Goal: Browse casually: Explore the website without a specific task or goal

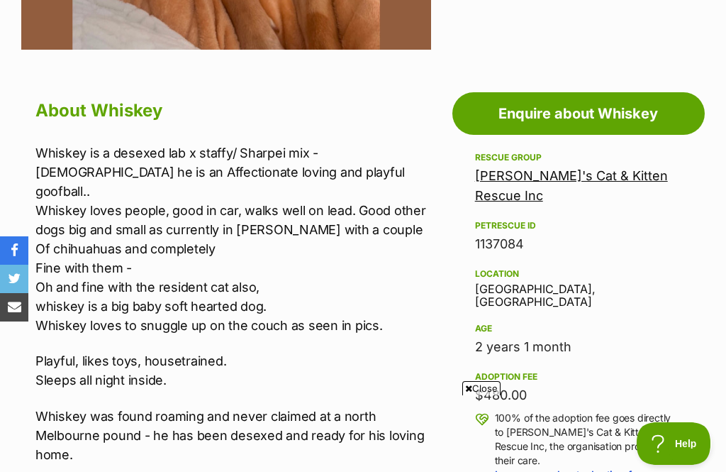
scroll to position [702, 0]
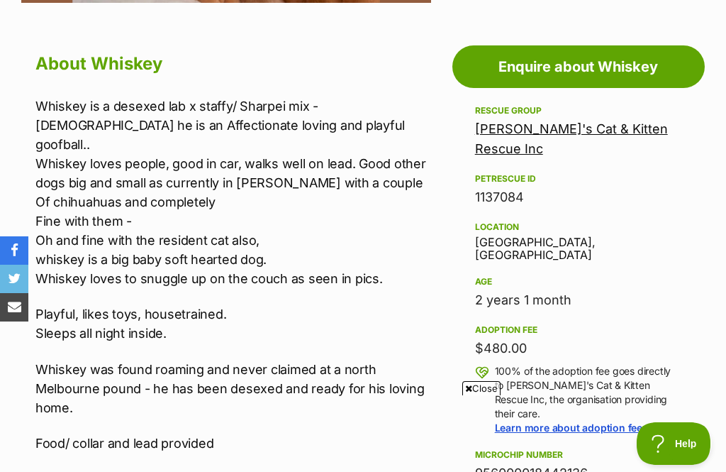
click at [521, 328] on div "Adoption fee $480.00 100% of the adoption fee goes directly to [PERSON_NAME]'s …" at bounding box center [578, 378] width 207 height 114
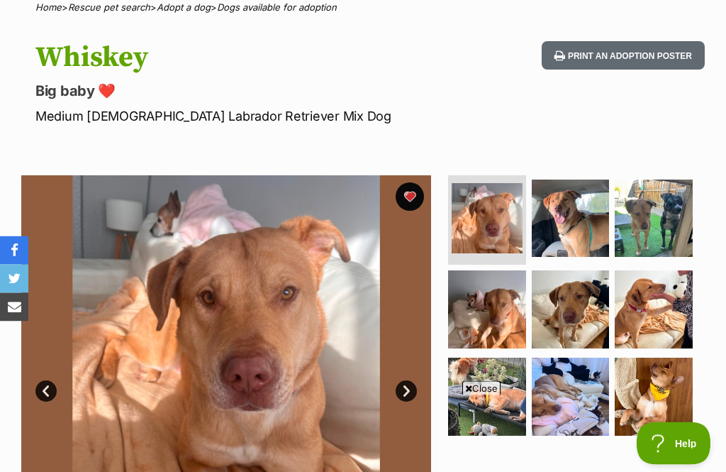
scroll to position [0, 0]
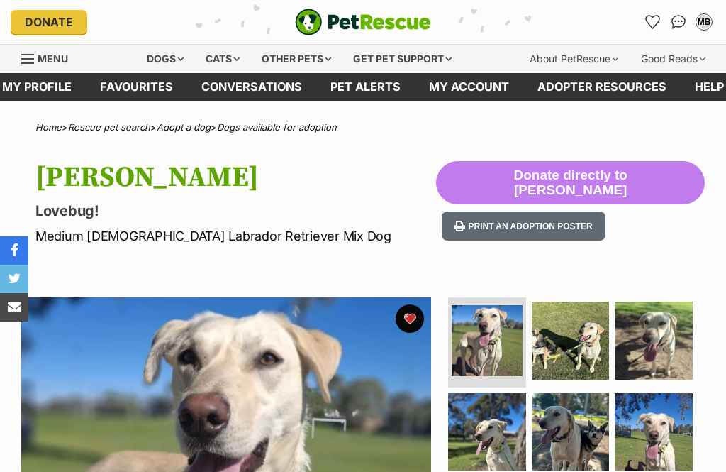
click at [575, 336] on img at bounding box center [571, 341] width 78 height 78
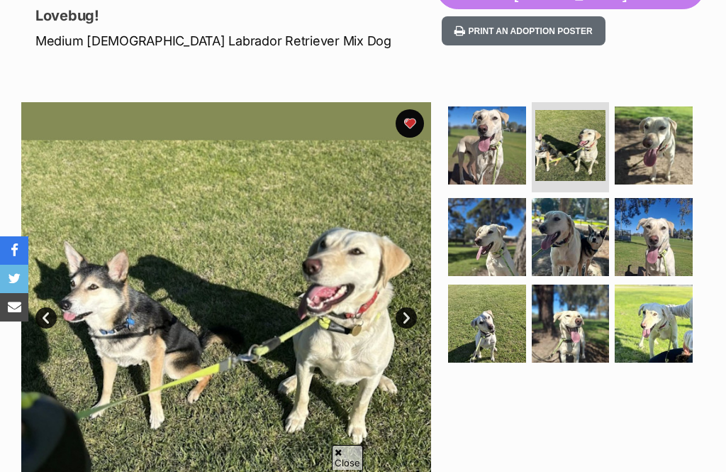
scroll to position [201, 0]
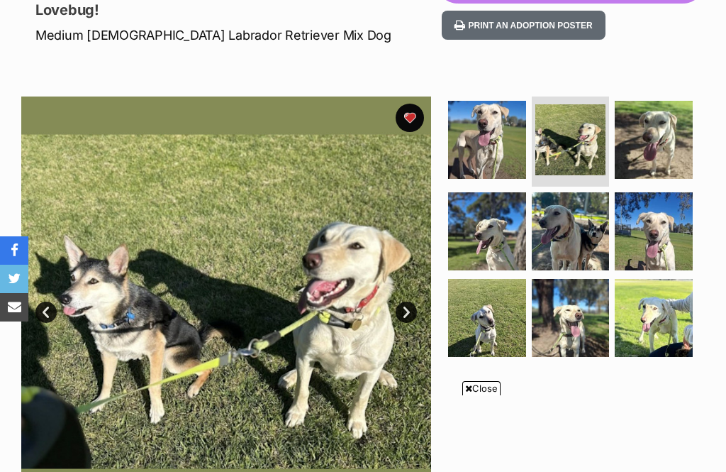
click at [661, 133] on img at bounding box center [654, 140] width 78 height 78
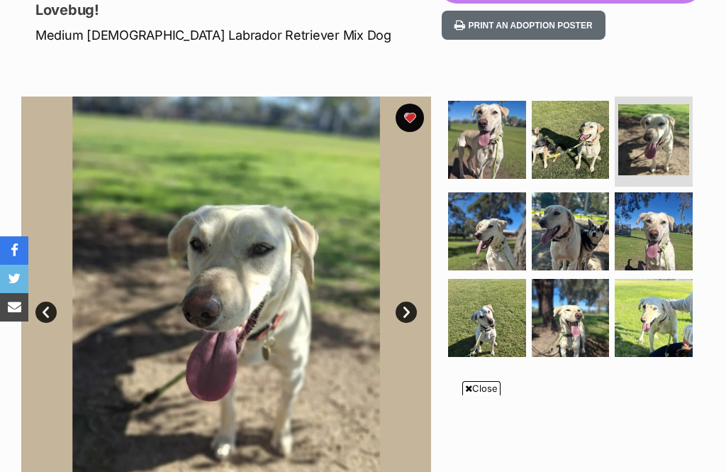
click at [490, 229] on img at bounding box center [487, 231] width 78 height 78
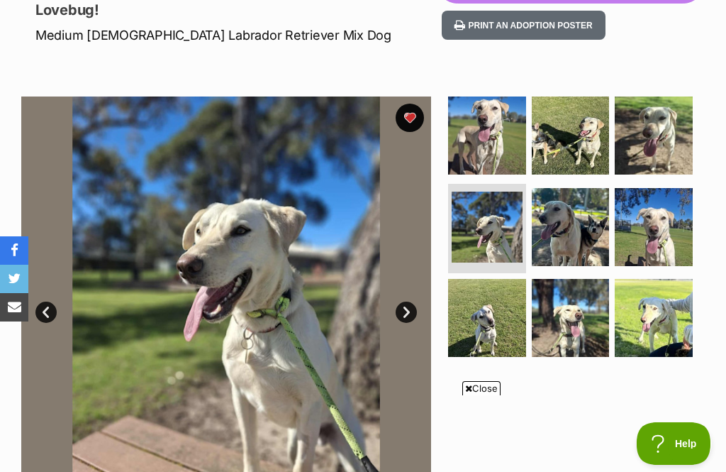
scroll to position [0, 0]
click at [565, 236] on img at bounding box center [571, 227] width 78 height 78
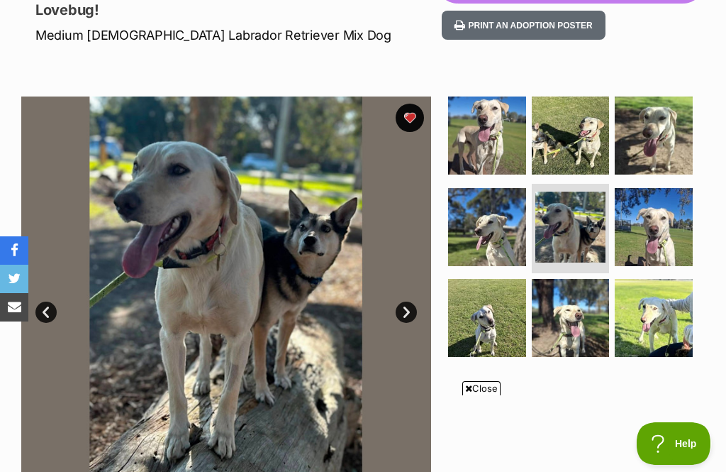
click at [659, 225] on img at bounding box center [654, 227] width 78 height 78
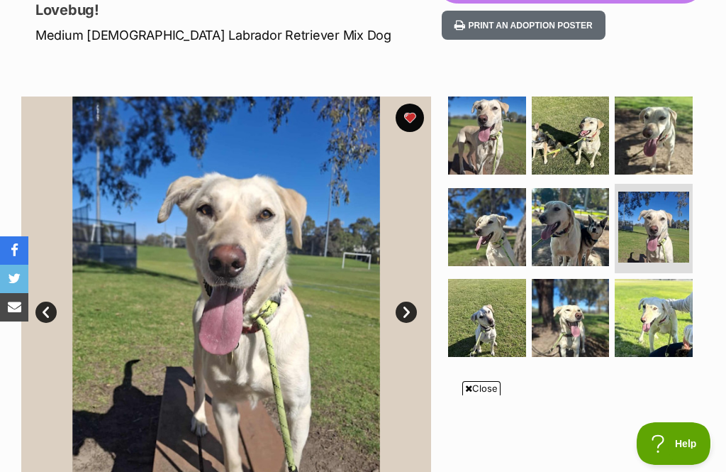
click at [492, 316] on img at bounding box center [487, 318] width 78 height 78
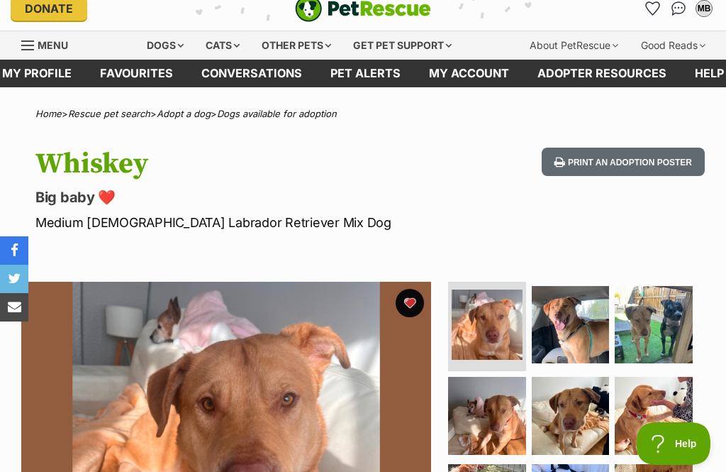
scroll to position [3, 0]
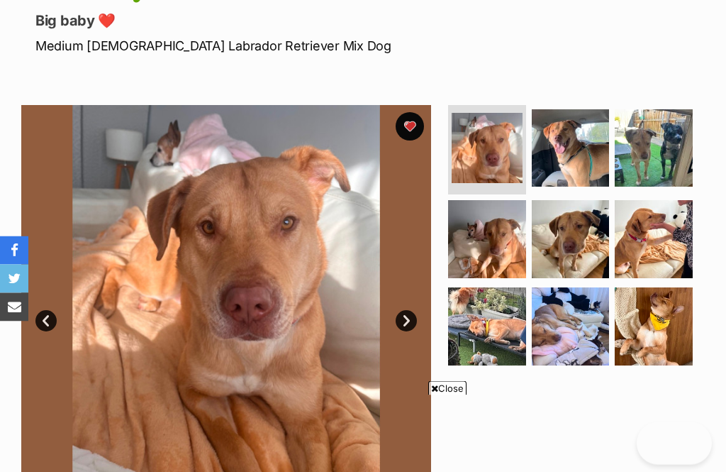
scroll to position [258, 0]
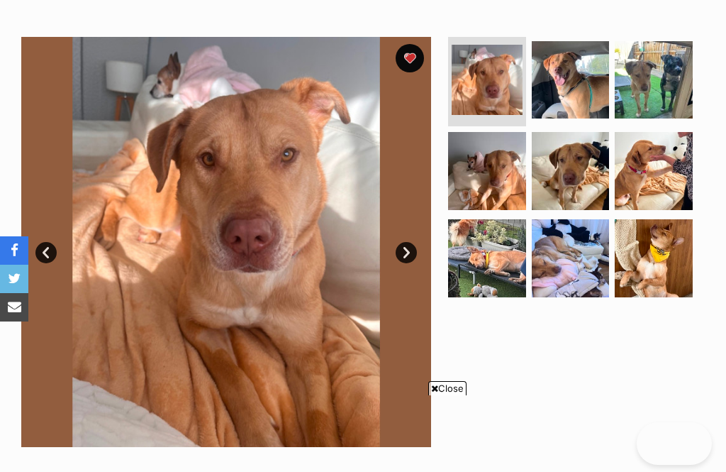
click at [459, 395] on span "Close" at bounding box center [448, 388] width 38 height 14
click at [453, 426] on div at bounding box center [576, 242] width 260 height 410
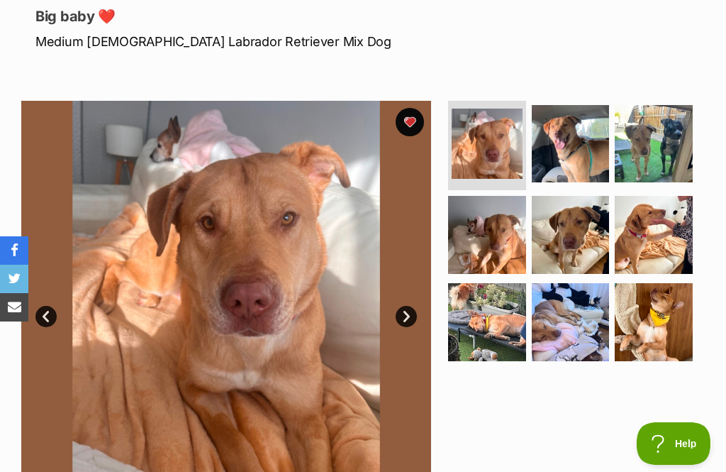
scroll to position [197, 0]
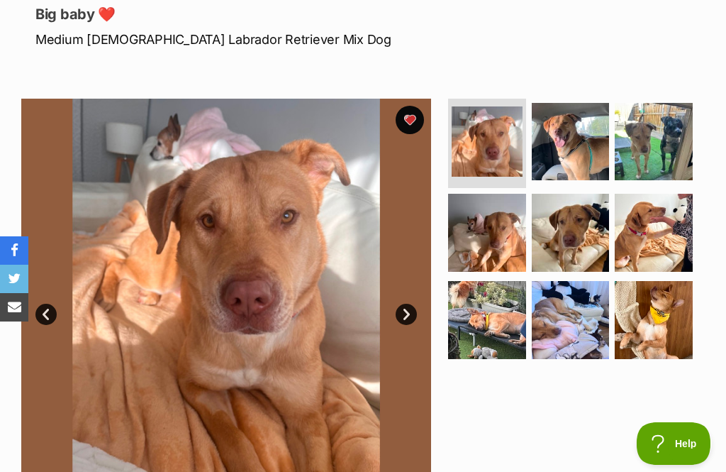
click at [668, 315] on img at bounding box center [654, 320] width 78 height 78
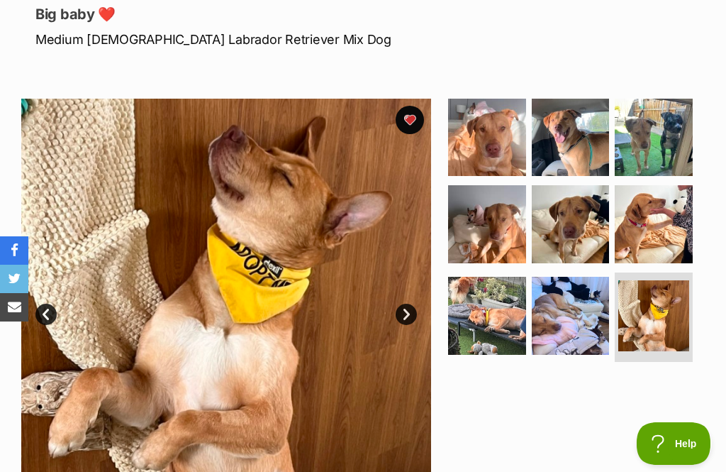
scroll to position [0, 0]
click at [507, 153] on img at bounding box center [487, 138] width 78 height 78
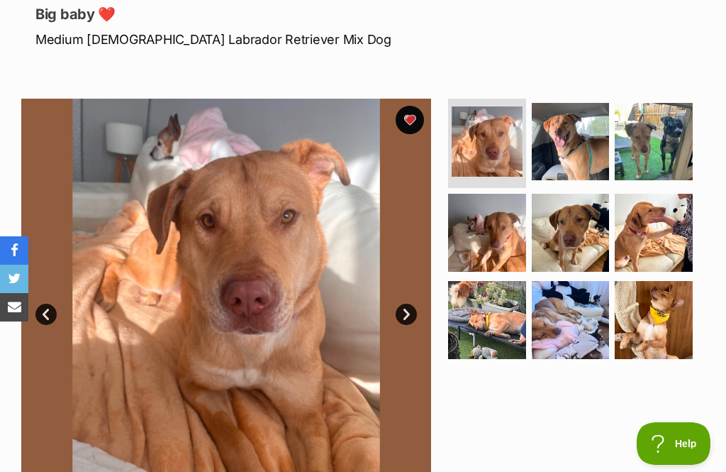
click at [584, 150] on img at bounding box center [571, 142] width 78 height 78
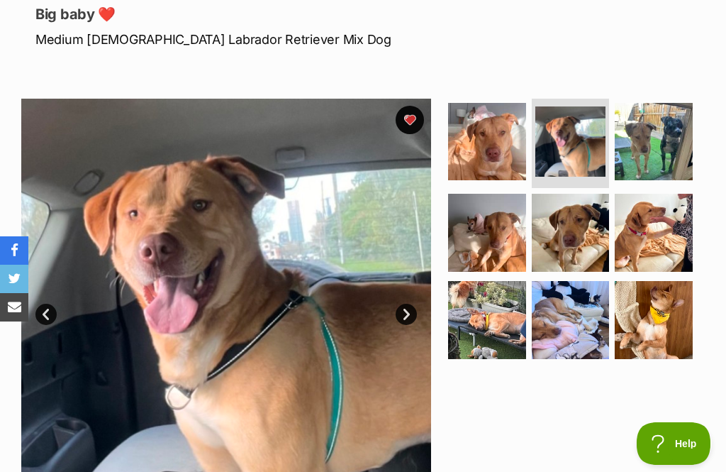
click at [667, 164] on img at bounding box center [654, 142] width 78 height 78
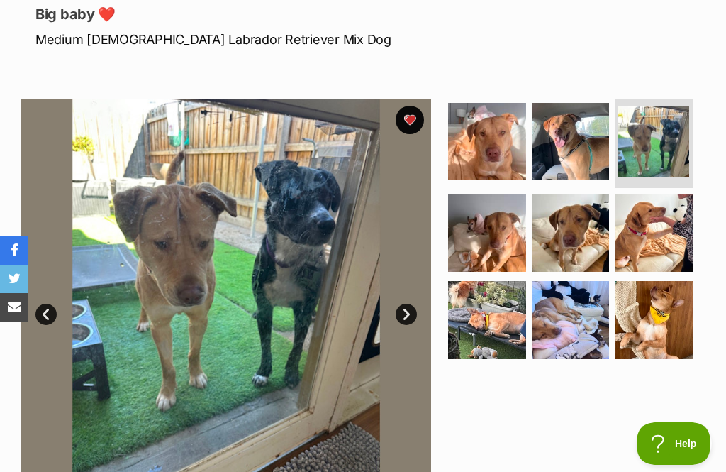
click at [512, 221] on img at bounding box center [487, 233] width 78 height 78
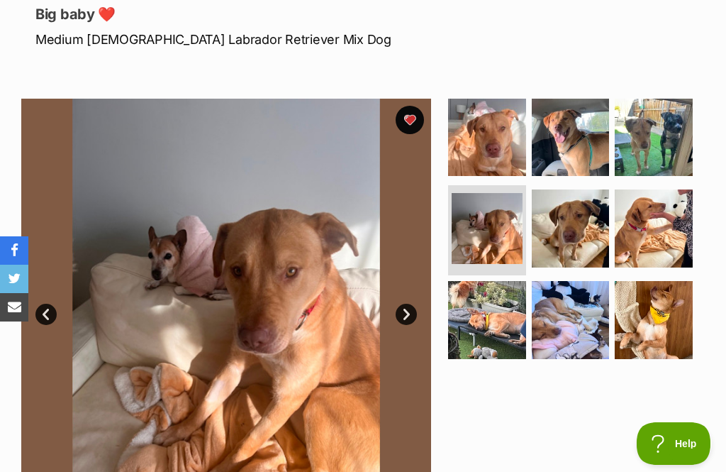
click at [581, 222] on img at bounding box center [571, 228] width 78 height 78
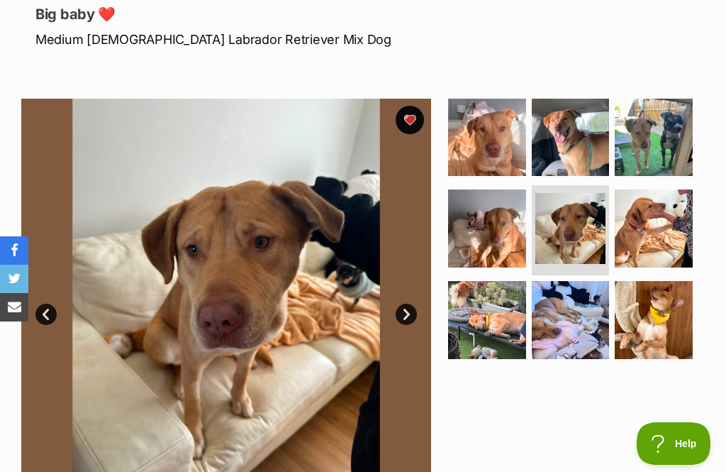
click at [666, 238] on img at bounding box center [654, 228] width 78 height 78
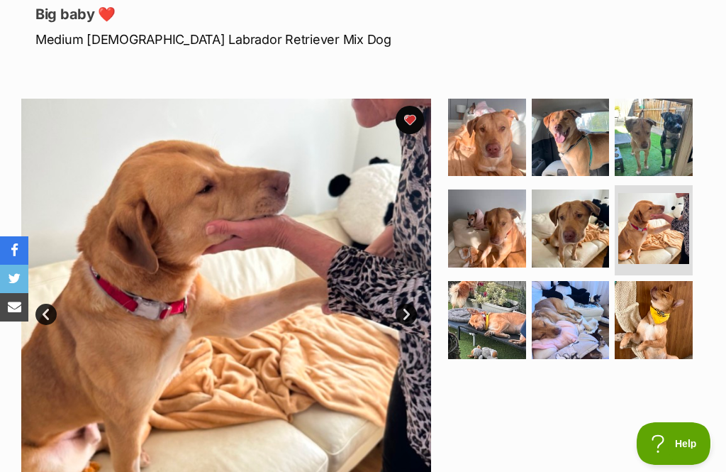
click at [515, 150] on img at bounding box center [487, 138] width 78 height 78
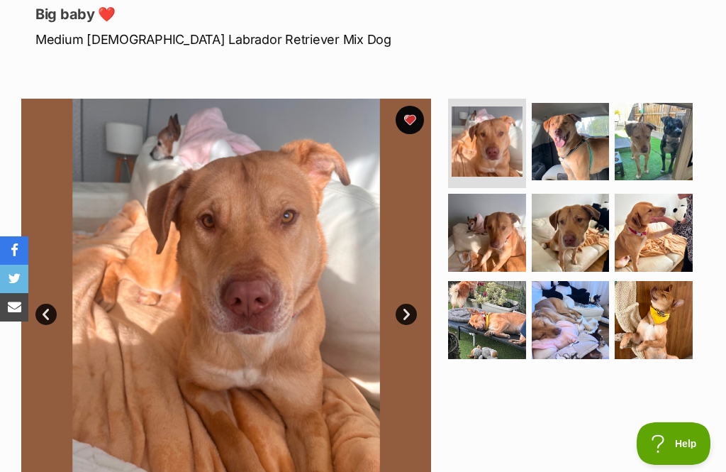
scroll to position [200, 0]
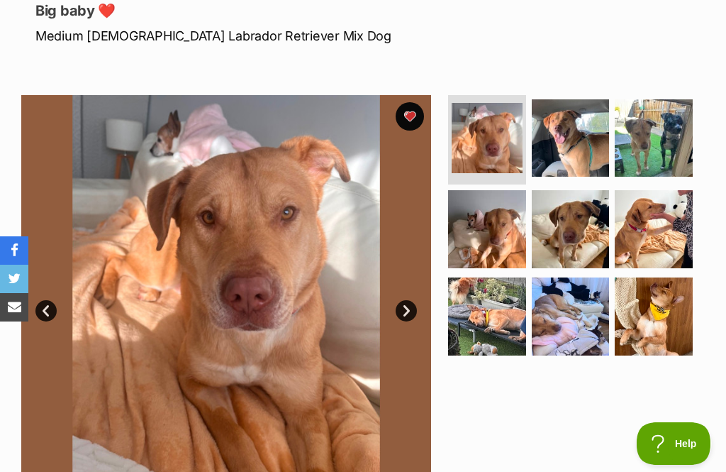
click at [676, 131] on img at bounding box center [654, 138] width 78 height 78
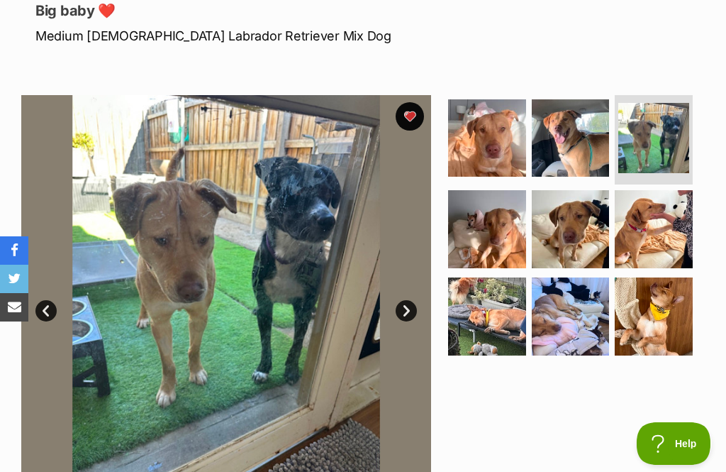
click at [580, 211] on img at bounding box center [571, 229] width 78 height 78
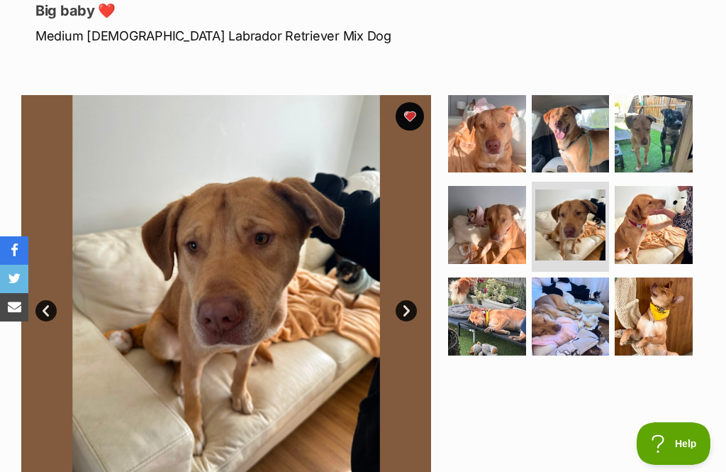
click at [654, 149] on img at bounding box center [654, 134] width 78 height 78
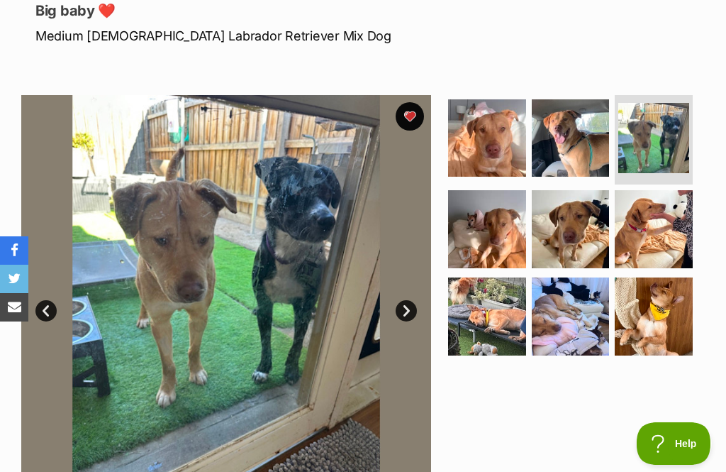
click at [668, 241] on img at bounding box center [654, 229] width 78 height 78
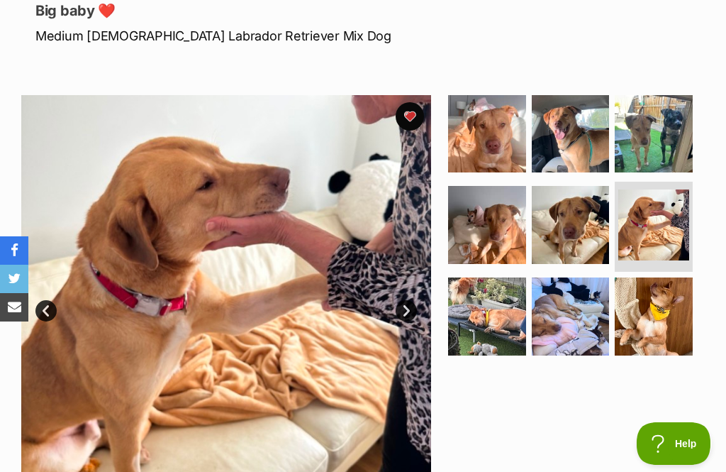
scroll to position [0, 0]
click at [575, 290] on img at bounding box center [571, 316] width 78 height 78
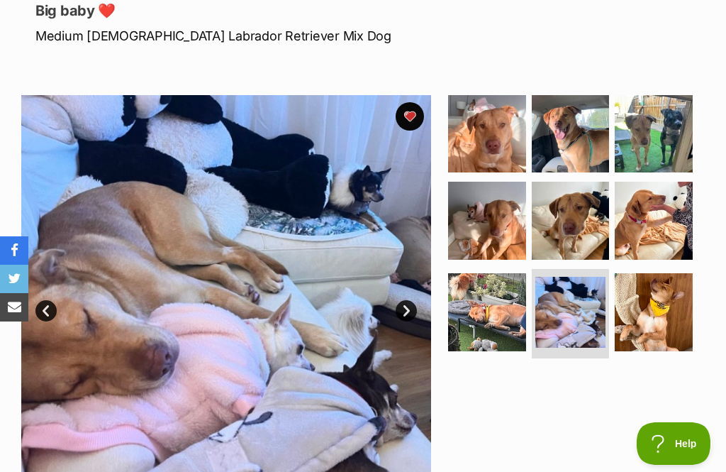
click at [512, 312] on img at bounding box center [487, 312] width 78 height 78
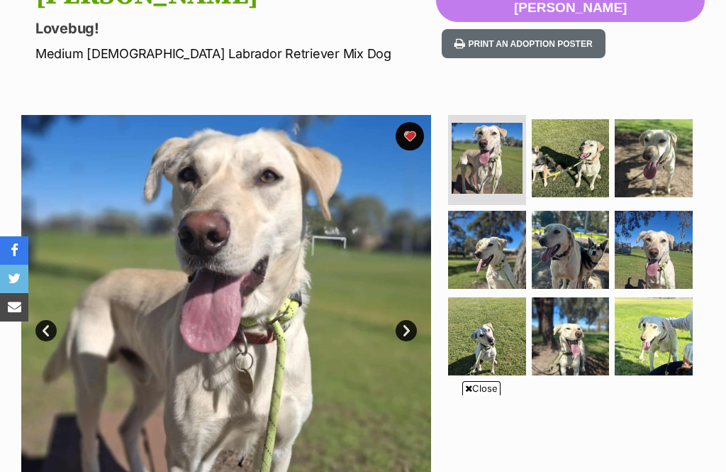
scroll to position [314, 0]
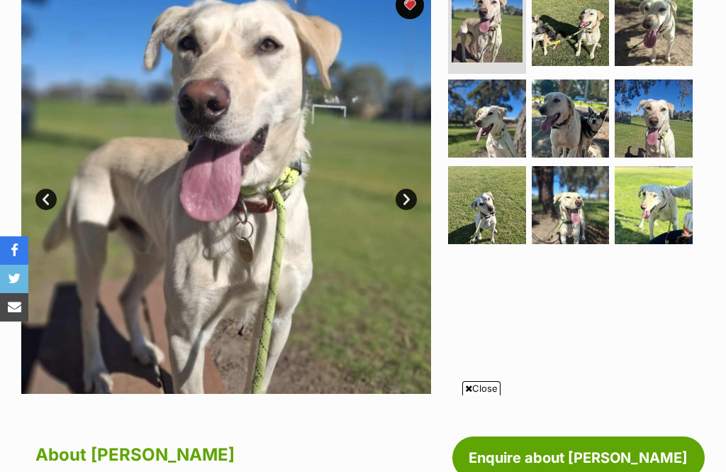
click at [480, 395] on span "Close" at bounding box center [482, 388] width 38 height 14
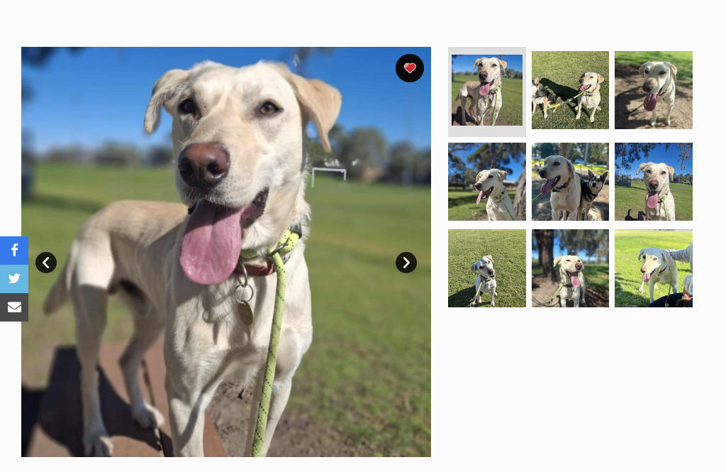
scroll to position [250, 0]
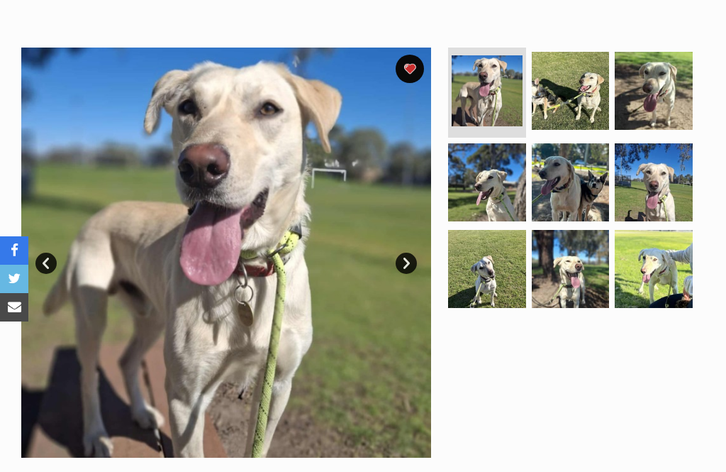
click at [601, 187] on img at bounding box center [571, 182] width 78 height 78
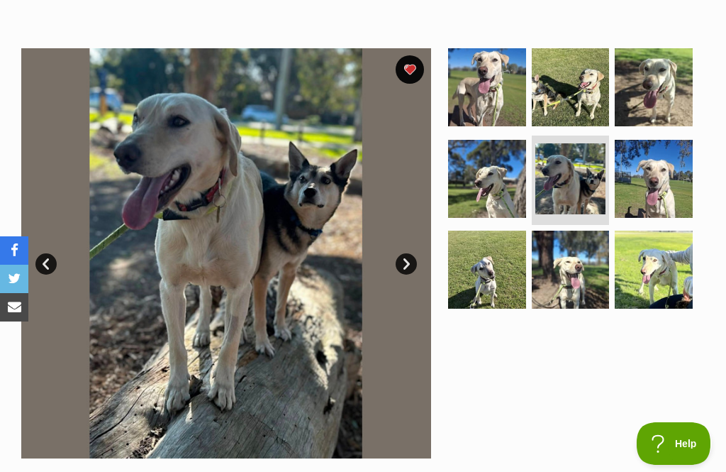
scroll to position [247, 0]
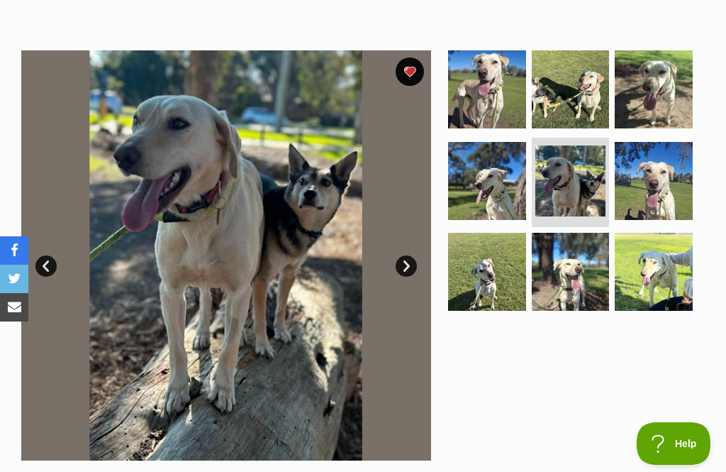
click at [521, 85] on img at bounding box center [487, 89] width 78 height 78
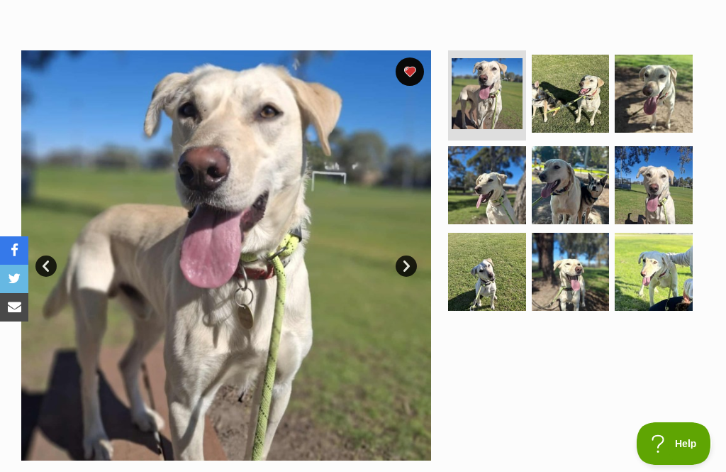
click at [575, 92] on img at bounding box center [571, 94] width 78 height 78
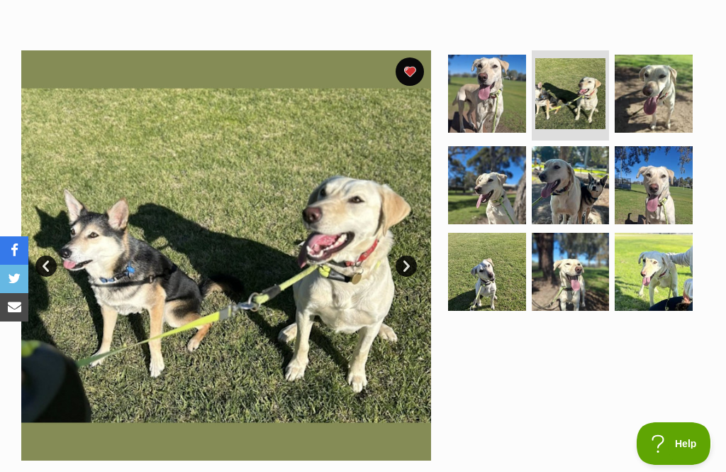
click at [677, 68] on img at bounding box center [654, 94] width 78 height 78
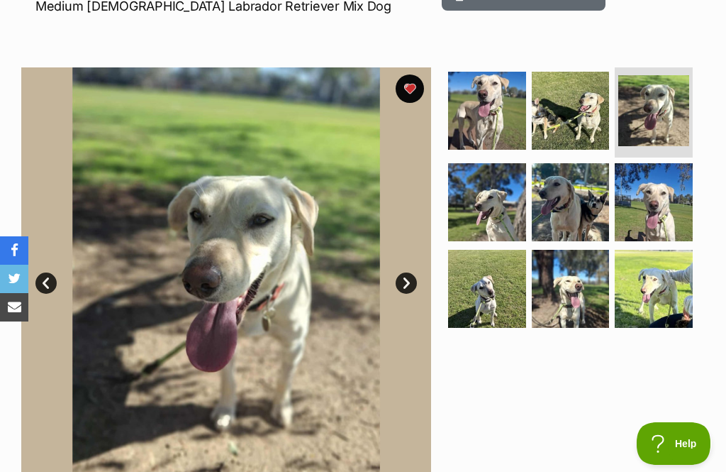
scroll to position [228, 0]
